Goal: Task Accomplishment & Management: Complete application form

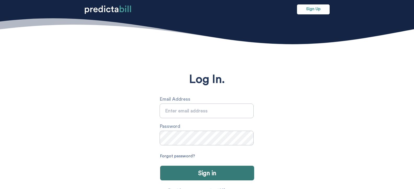
click at [310, 9] on link "Sign Up" at bounding box center [313, 9] width 33 height 10
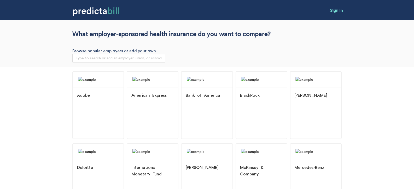
click at [334, 11] on link "Sign In" at bounding box center [336, 10] width 13 height 4
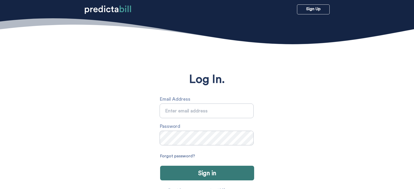
click at [196, 111] on input "text" at bounding box center [207, 110] width 94 height 15
type input "julio@quinnipiac.edu"
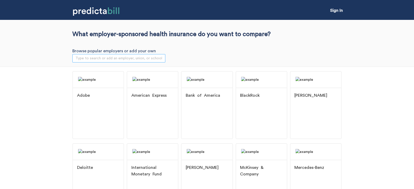
click at [125, 56] on input "search" at bounding box center [118, 58] width 87 height 8
type input "qu"
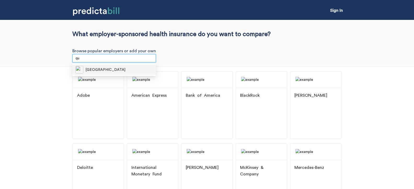
click at [107, 70] on span "Quinnipiac University" at bounding box center [105, 70] width 40 height 6
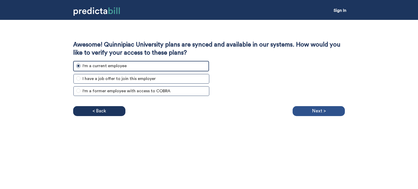
click at [319, 111] on p "Next >" at bounding box center [319, 111] width 14 height 8
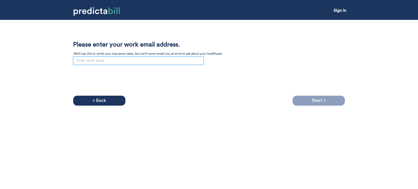
click at [163, 60] on input "email" at bounding box center [138, 60] width 131 height 8
paste input "julio@quinnipiac.edu"
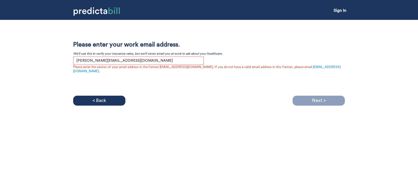
click at [203, 78] on div "Awesome! Quinnipiac University plans are synced and available in our systems. H…" at bounding box center [209, 67] width 272 height 52
click at [136, 59] on input "julio@quinnipiac.edu" at bounding box center [138, 60] width 131 height 8
click at [83, 61] on input "julio@quinnipiac.edu" at bounding box center [138, 60] width 131 height 8
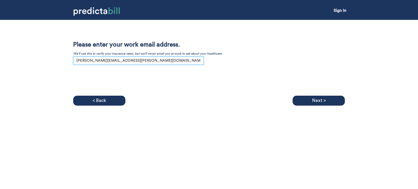
drag, startPoint x: 148, startPoint y: 61, endPoint x: 61, endPoint y: 56, distance: 86.9
click at [61, 56] on div "Awesome! Quinnipiac University plans are synced and available in our systems. H…" at bounding box center [209, 63] width 418 height 86
type input "julio.tassinari@quinnipiac.edu"
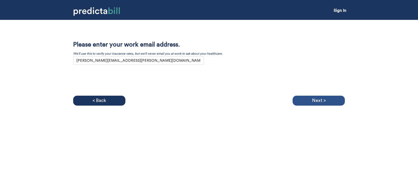
click at [320, 98] on p "Next >" at bounding box center [319, 101] width 14 height 8
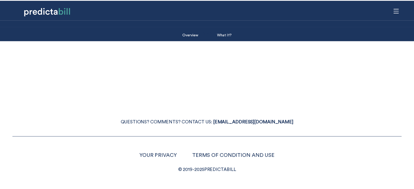
scroll to position [19, 0]
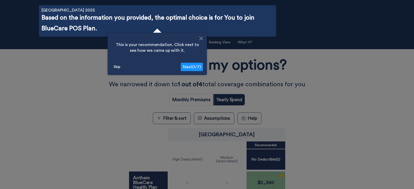
click at [119, 67] on button "Skip" at bounding box center [117, 67] width 11 height 8
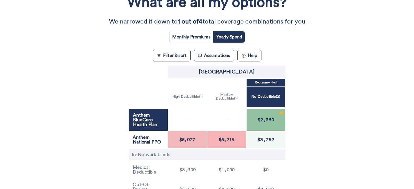
scroll to position [0, 0]
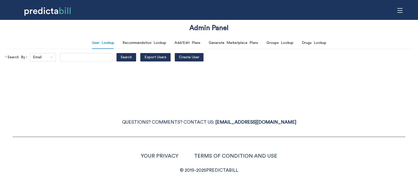
click at [397, 9] on icon "menu" at bounding box center [400, 11] width 6 height 6
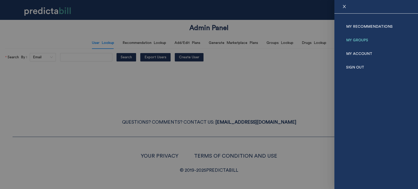
click at [362, 43] on link "My Groups" at bounding box center [357, 40] width 22 height 14
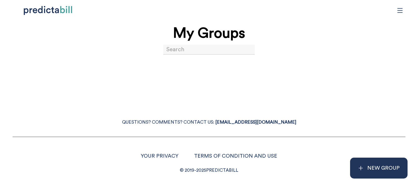
click at [202, 44] on div "My Groups" at bounding box center [209, 38] width 408 height 33
click at [210, 52] on input at bounding box center [208, 50] width 91 height 10
click at [371, 170] on p "NEW GROUP" at bounding box center [383, 168] width 32 height 9
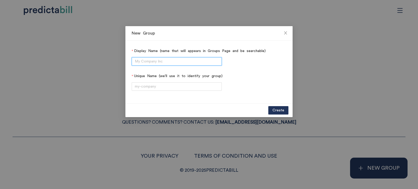
click at [149, 60] on input "Display Name (name that will appears in Groups Page and be searchable)" at bounding box center [177, 61] width 90 height 8
type input "Test Company"
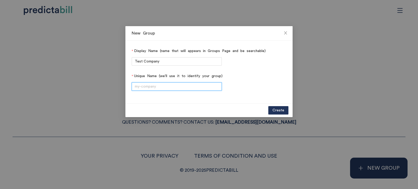
click at [169, 84] on input "Unique Name (we'll use it to identify your group)" at bounding box center [177, 86] width 90 height 8
type input "test-company"
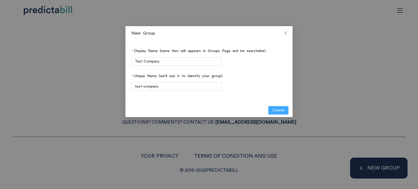
click at [273, 109] on span "Create" at bounding box center [278, 110] width 12 height 6
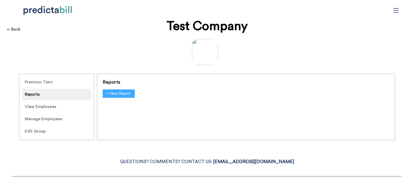
click at [114, 96] on span "+ New Report" at bounding box center [119, 94] width 24 height 6
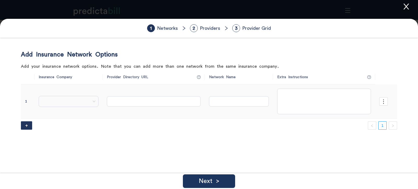
click at [68, 102] on span at bounding box center [69, 101] width 54 height 8
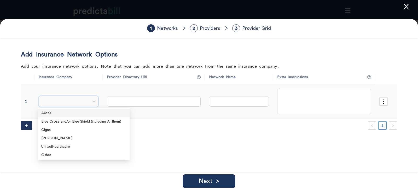
click at [54, 113] on div "Aetna" at bounding box center [83, 113] width 85 height 6
type input "https://aetna.com/docfind"
type input "Choice® POS II (Open Access)"
type textarea "In the "Continue as a guest" section, the enter the location of the doctor, the…"
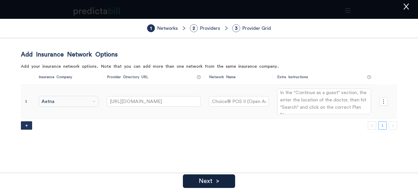
click at [219, 178] on div "Next >" at bounding box center [209, 181] width 52 height 14
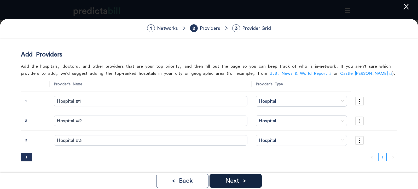
click at [226, 181] on p "Next >" at bounding box center [235, 181] width 21 height 6
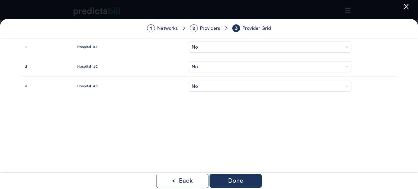
scroll to position [31, 0]
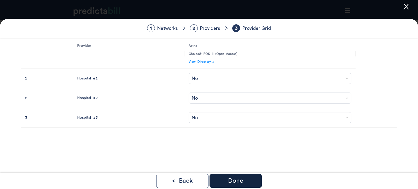
click at [240, 179] on p "Done" at bounding box center [235, 181] width 15 height 6
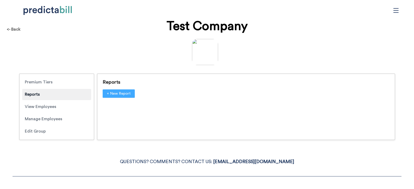
click at [125, 92] on span "+ New Report" at bounding box center [119, 94] width 24 height 6
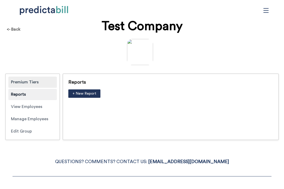
click at [31, 84] on div "Premium Tiers" at bounding box center [32, 82] width 49 height 11
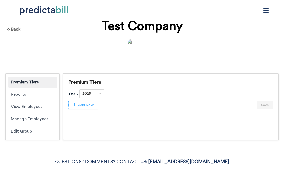
click at [92, 106] on span "Add Row" at bounding box center [85, 105] width 15 height 6
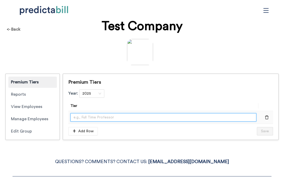
click at [96, 116] on input "text" at bounding box center [164, 117] width 186 height 8
type input "test"
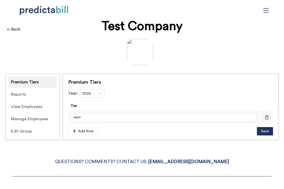
click at [268, 115] on icon "delete" at bounding box center [267, 117] width 4 height 4
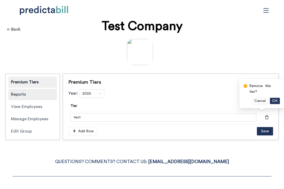
click at [34, 95] on div "Reports" at bounding box center [32, 94] width 49 height 11
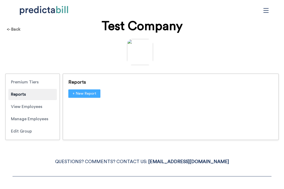
click at [92, 95] on span "+ New Report" at bounding box center [85, 94] width 24 height 6
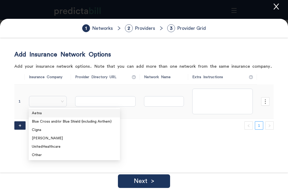
click at [55, 98] on span at bounding box center [48, 101] width 32 height 8
click at [52, 111] on div "Aetna" at bounding box center [74, 113] width 85 height 6
type input "[URL][DOMAIN_NAME]"
type input "Choice® POS II (Open Access)"
type textarea "In the "Continue as a guest" section, the enter the location of the doctor, the…"
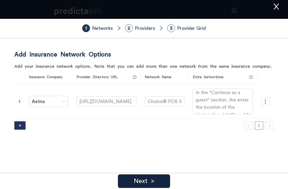
click at [149, 181] on p "Next >" at bounding box center [144, 181] width 21 height 6
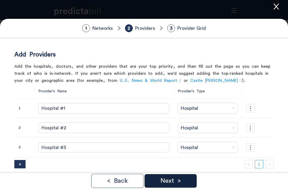
click at [182, 181] on div "Next >" at bounding box center [171, 181] width 52 height 14
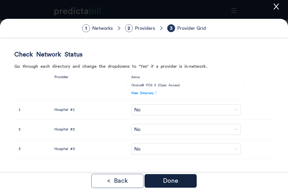
click at [175, 178] on p "Done" at bounding box center [170, 181] width 15 height 6
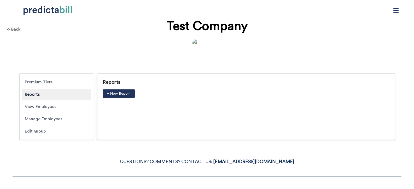
click at [301, 24] on div "<- Back Test Company Premium Tiers Reports View Employees Manage Employees Edit…" at bounding box center [207, 82] width 414 height 125
click at [289, 27] on div "<- Back Test Company Premium Tiers Reports View Employees Manage Employees Edit…" at bounding box center [207, 82] width 414 height 125
